Goal: Task Accomplishment & Management: Use online tool/utility

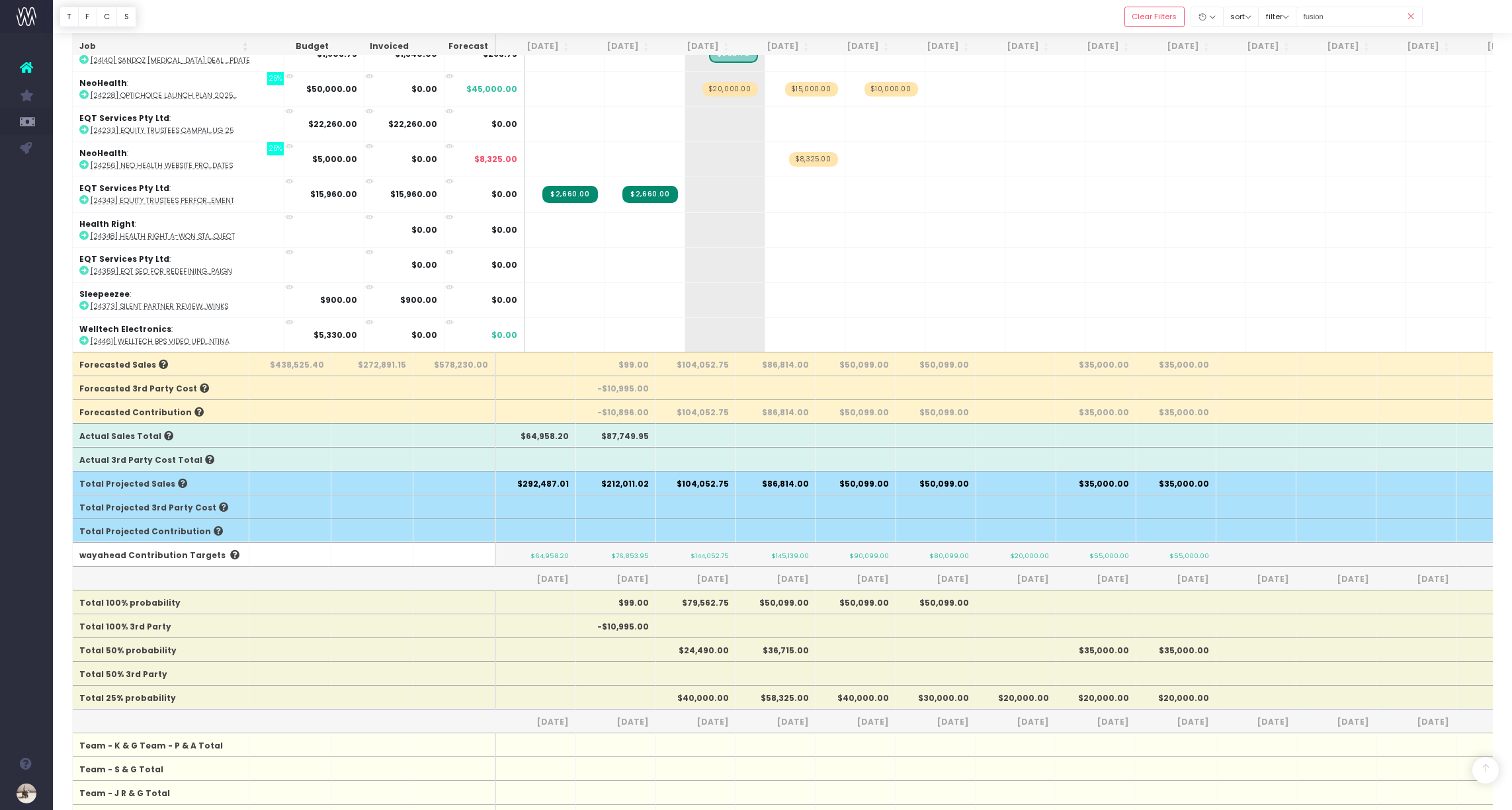
scroll to position [1657, 0]
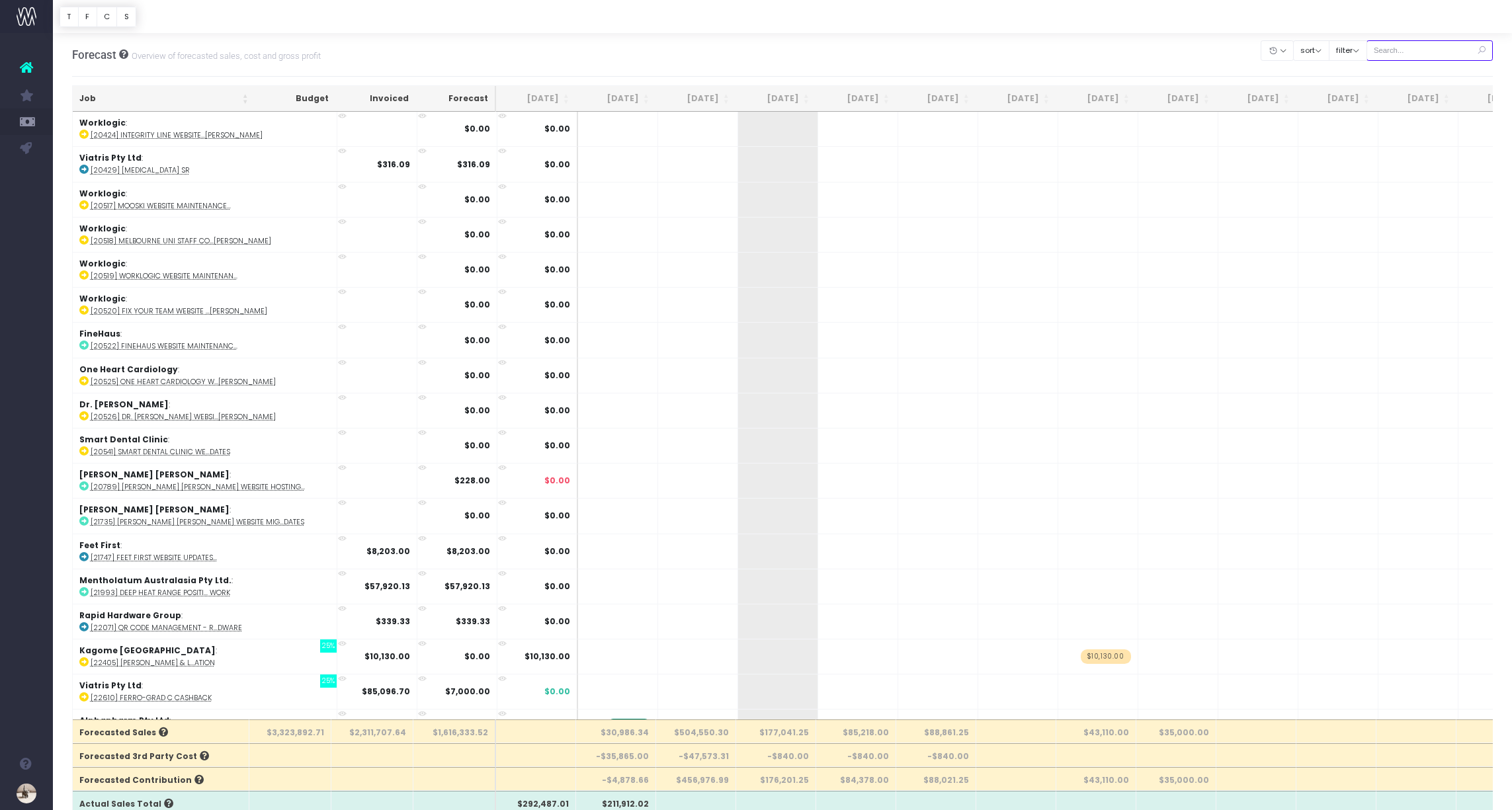
click at [1424, 48] on input "text" at bounding box center [1430, 51] width 127 height 20
type input "welltech"
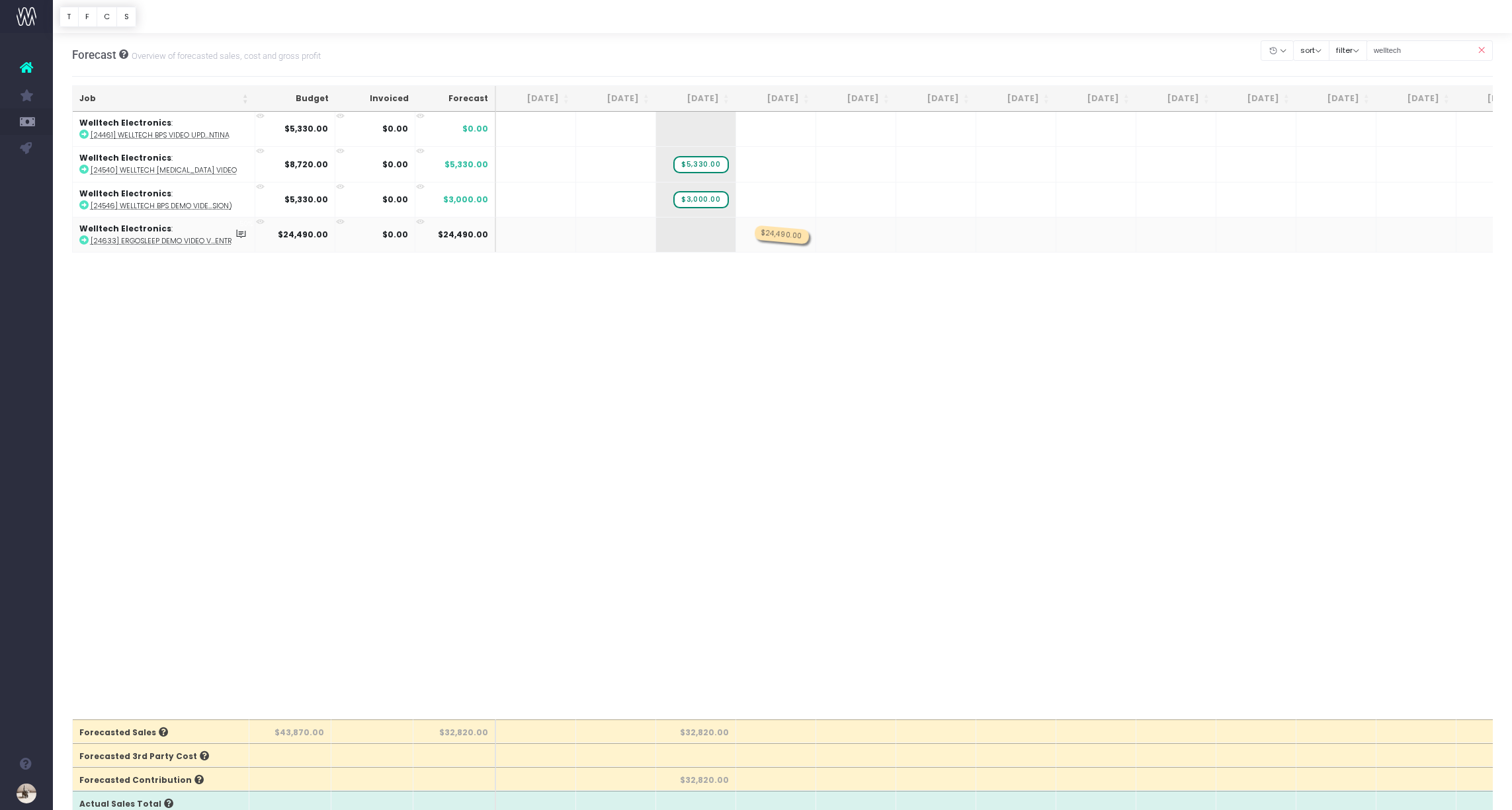
drag, startPoint x: 709, startPoint y: 234, endPoint x: 755, endPoint y: 234, distance: 46.0
click at [705, 199] on span "$3,000.00" at bounding box center [700, 200] width 55 height 18
type input "875"
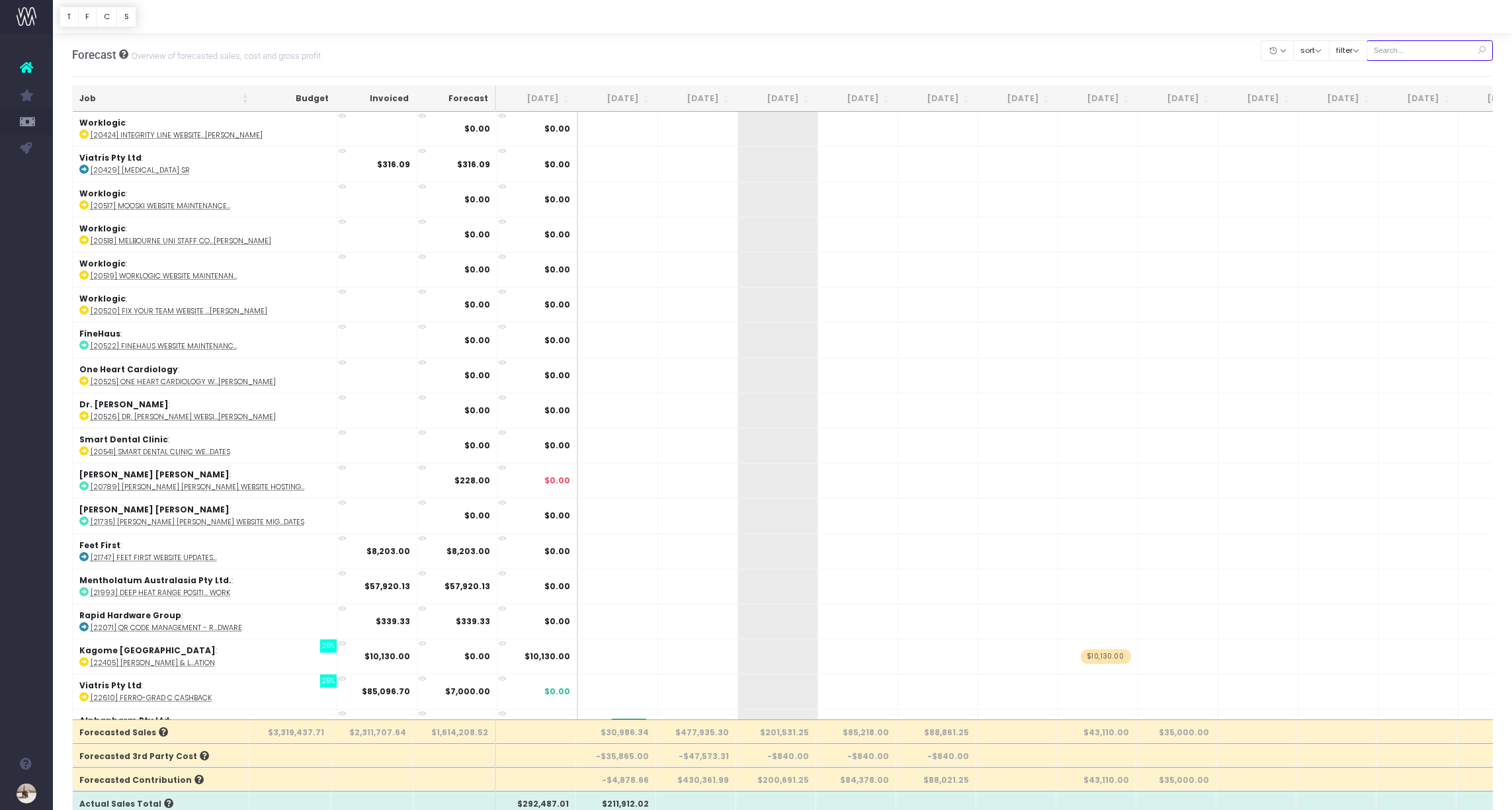
click at [1418, 53] on input "text" at bounding box center [1430, 51] width 127 height 20
type input "welltech"
